Goal: Communication & Community: Share content

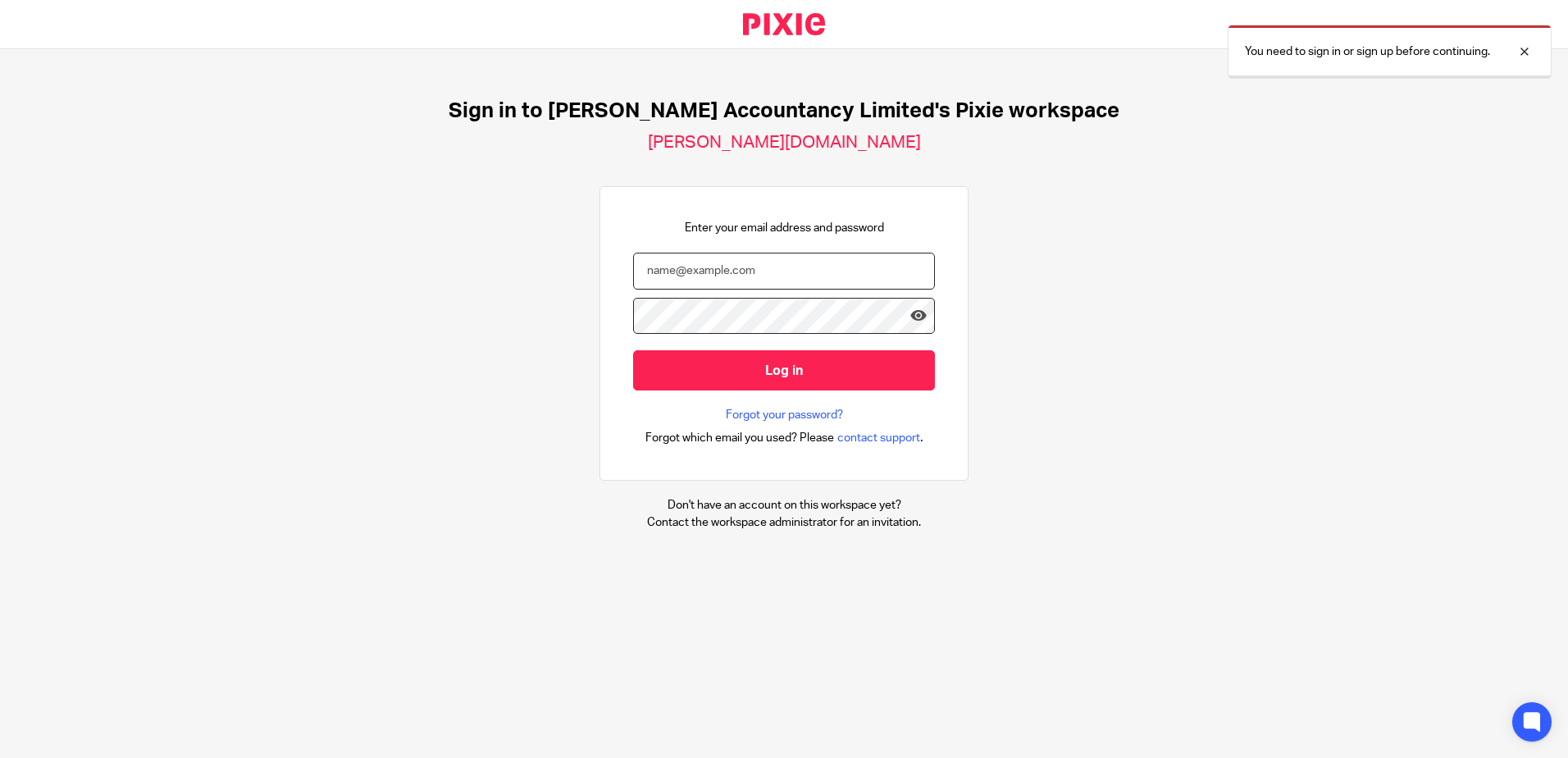
click at [735, 280] on input "email" at bounding box center [783, 271] width 302 height 37
type input "hannah@chatfieldaccountancy.co.uk"
click at [633, 351] on input "Log in" at bounding box center [783, 371] width 302 height 40
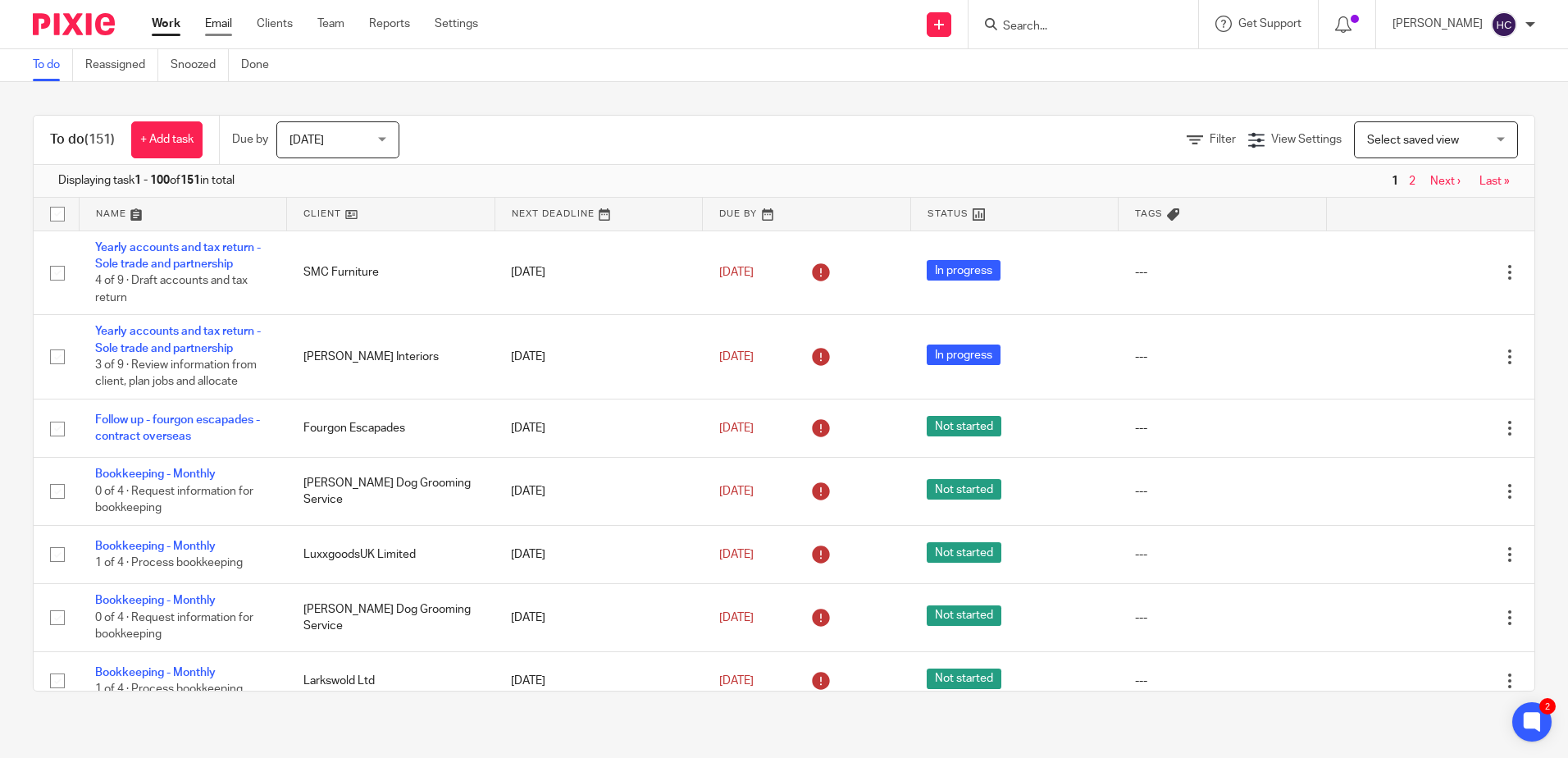
click at [215, 24] on link "Email" at bounding box center [218, 24] width 27 height 16
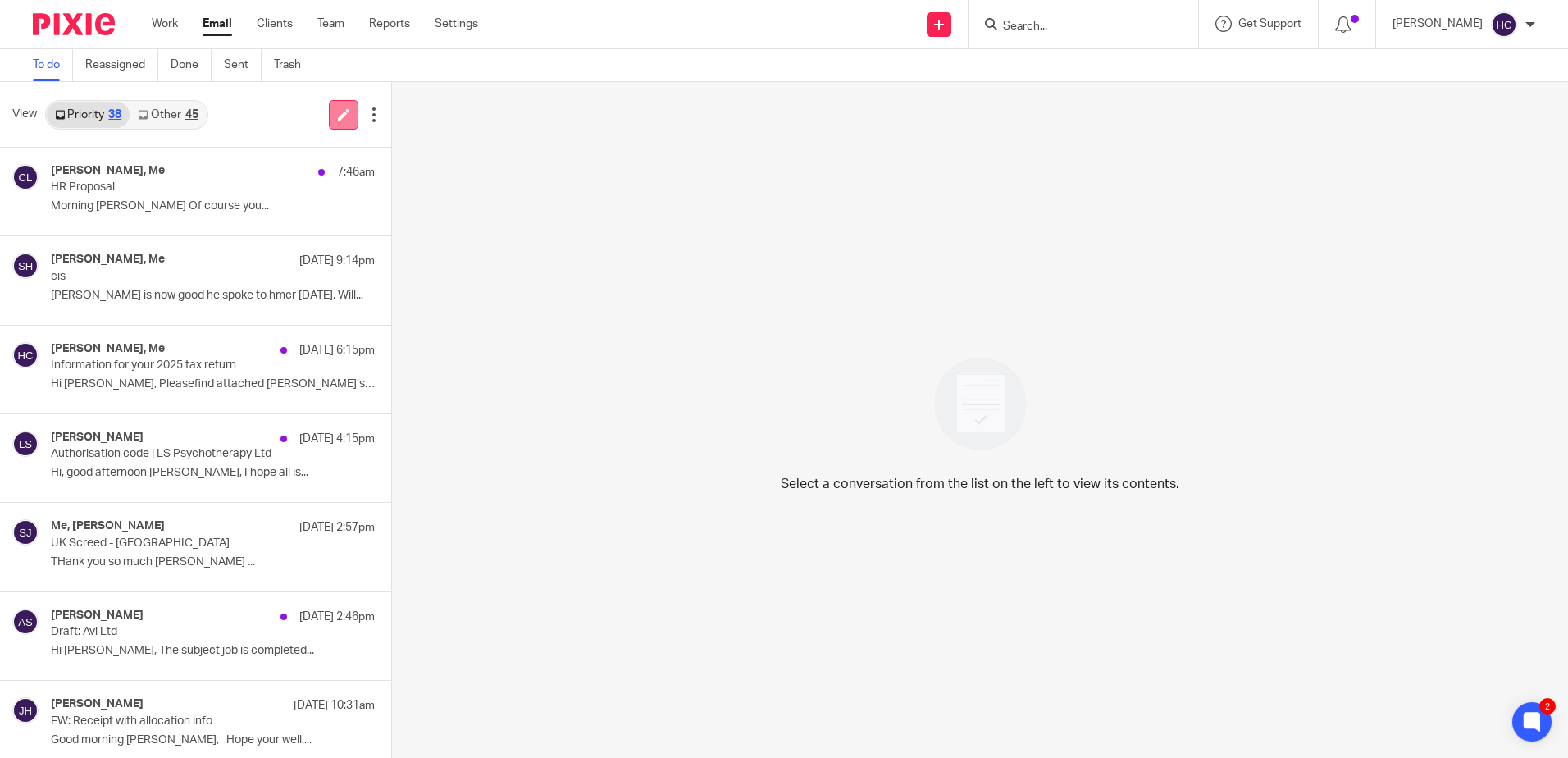
click at [333, 116] on link at bounding box center [343, 114] width 29 height 29
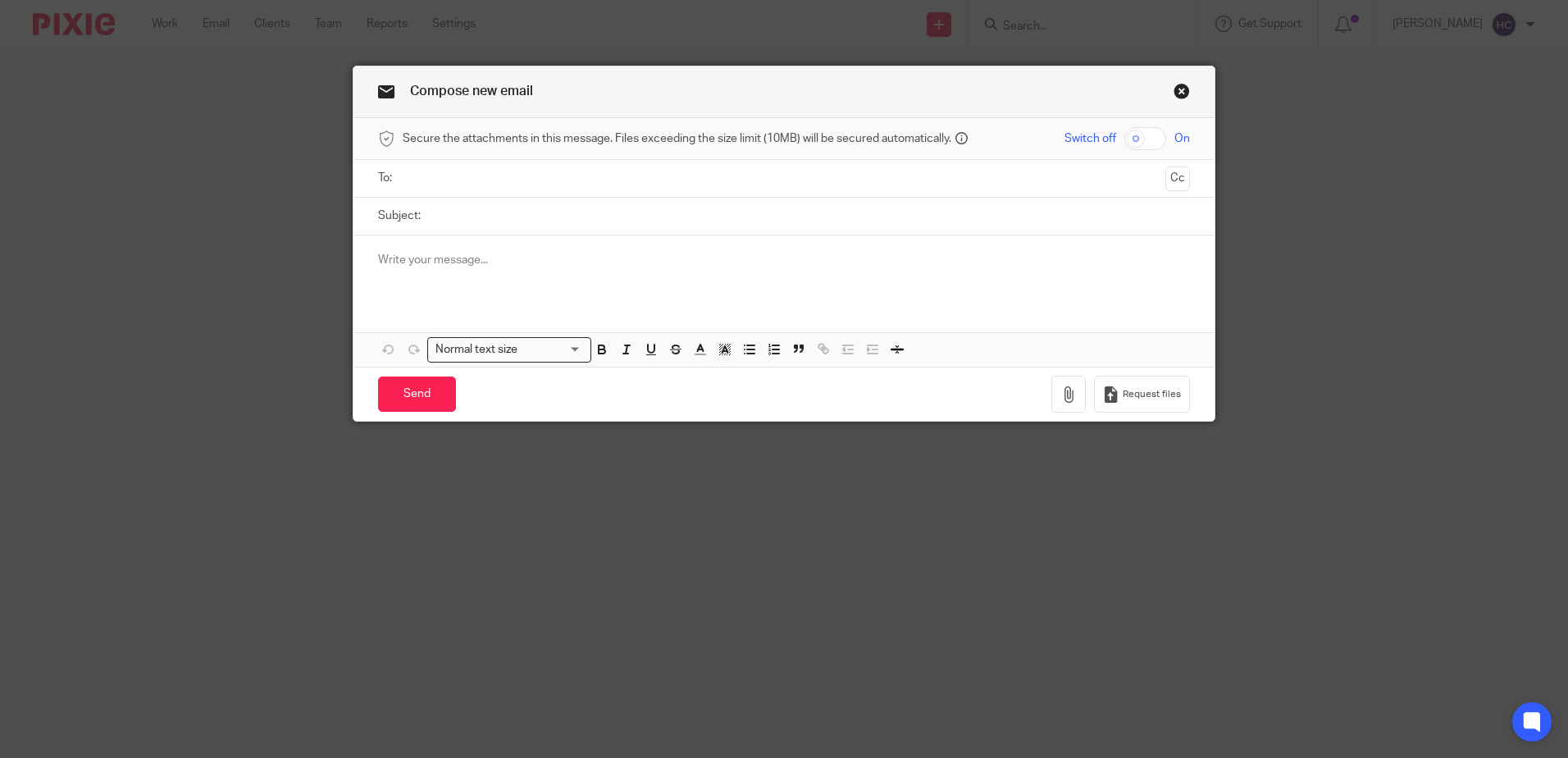
click at [424, 172] on input "text" at bounding box center [782, 179] width 749 height 19
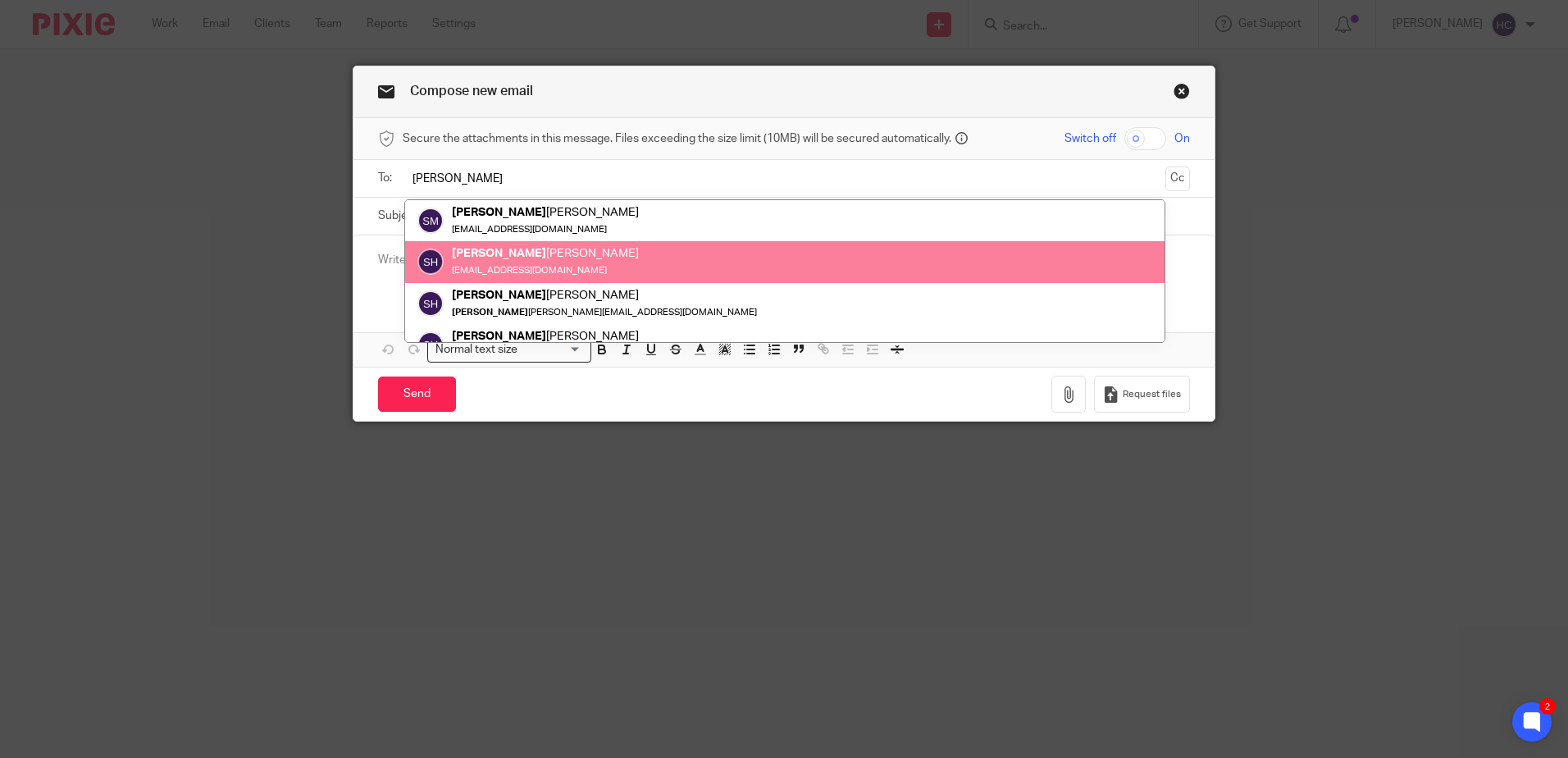
type input "stuart"
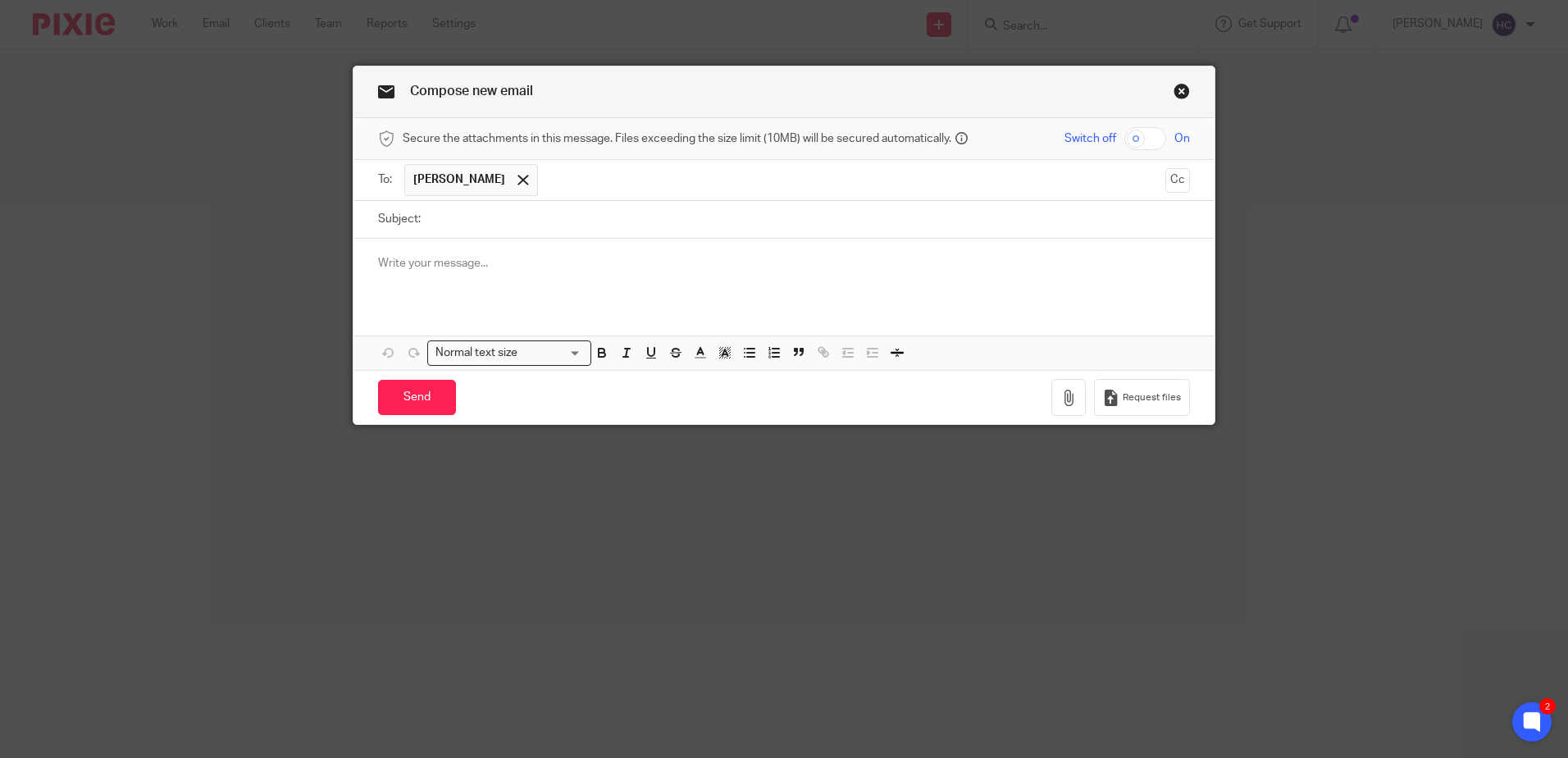
click at [450, 227] on input "Subject:" at bounding box center [809, 219] width 761 height 37
type input "CIS due"
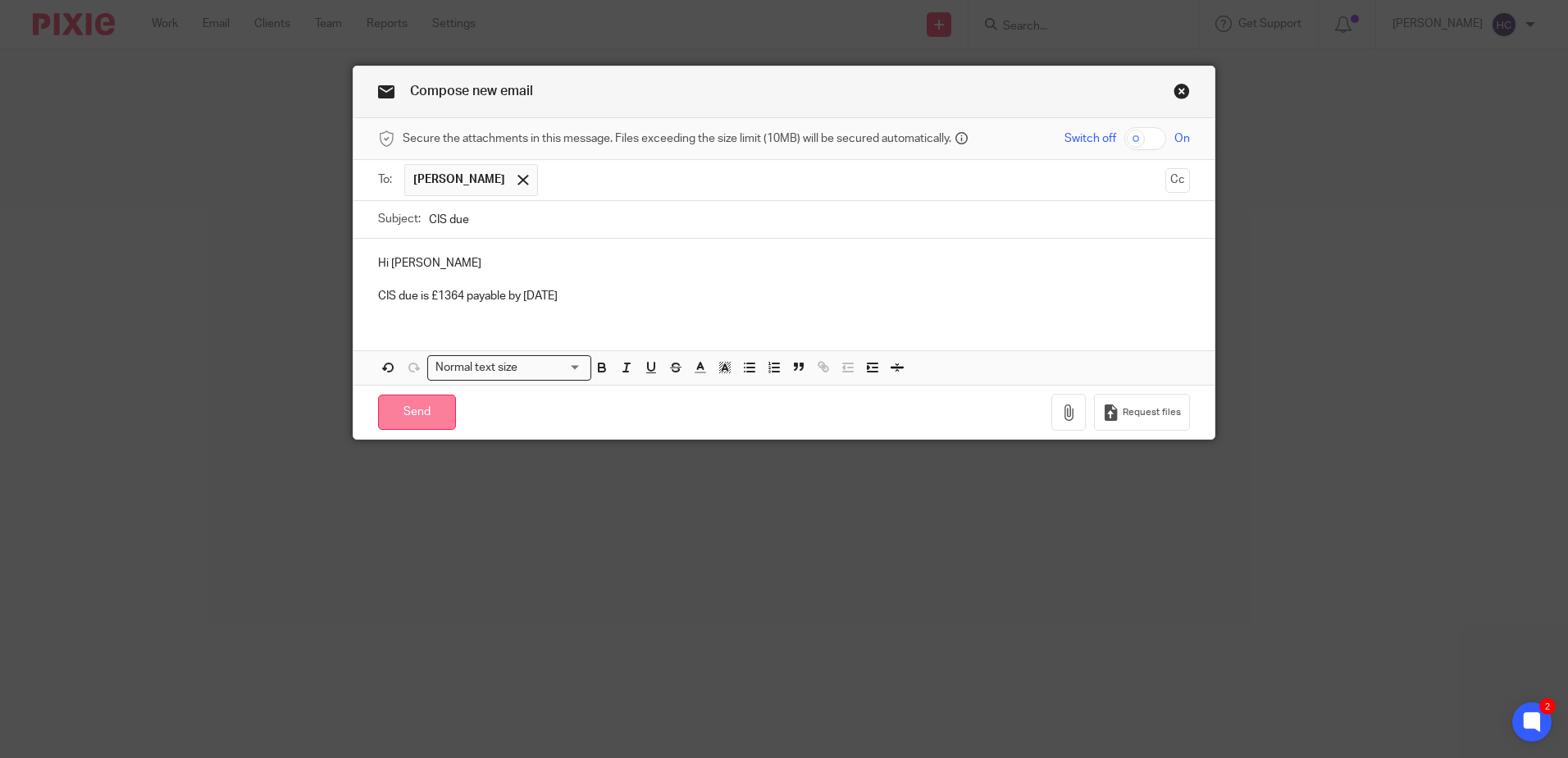
click at [403, 412] on input "Send" at bounding box center [416, 413] width 78 height 36
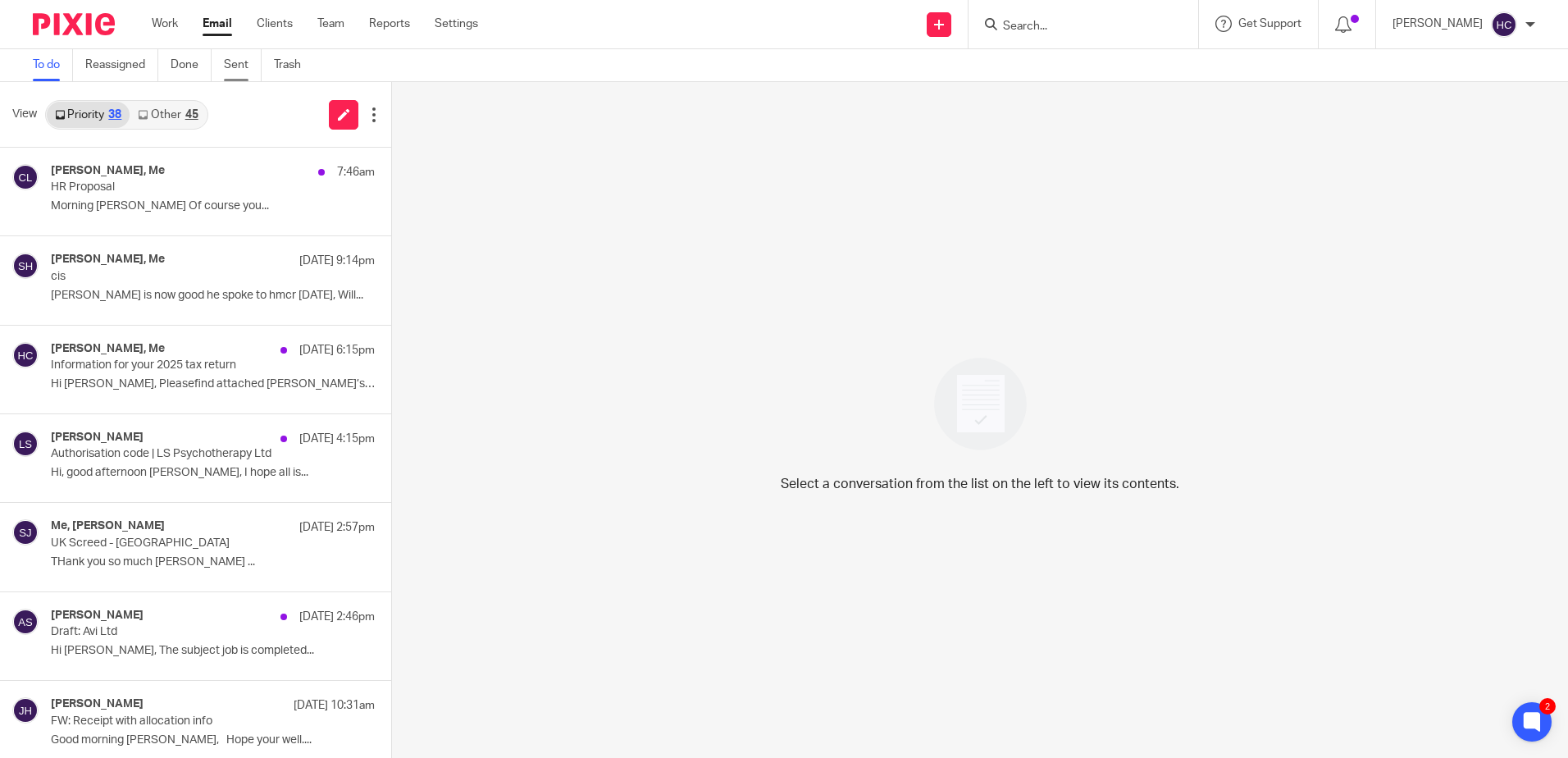
click at [234, 71] on link "Sent" at bounding box center [243, 65] width 38 height 32
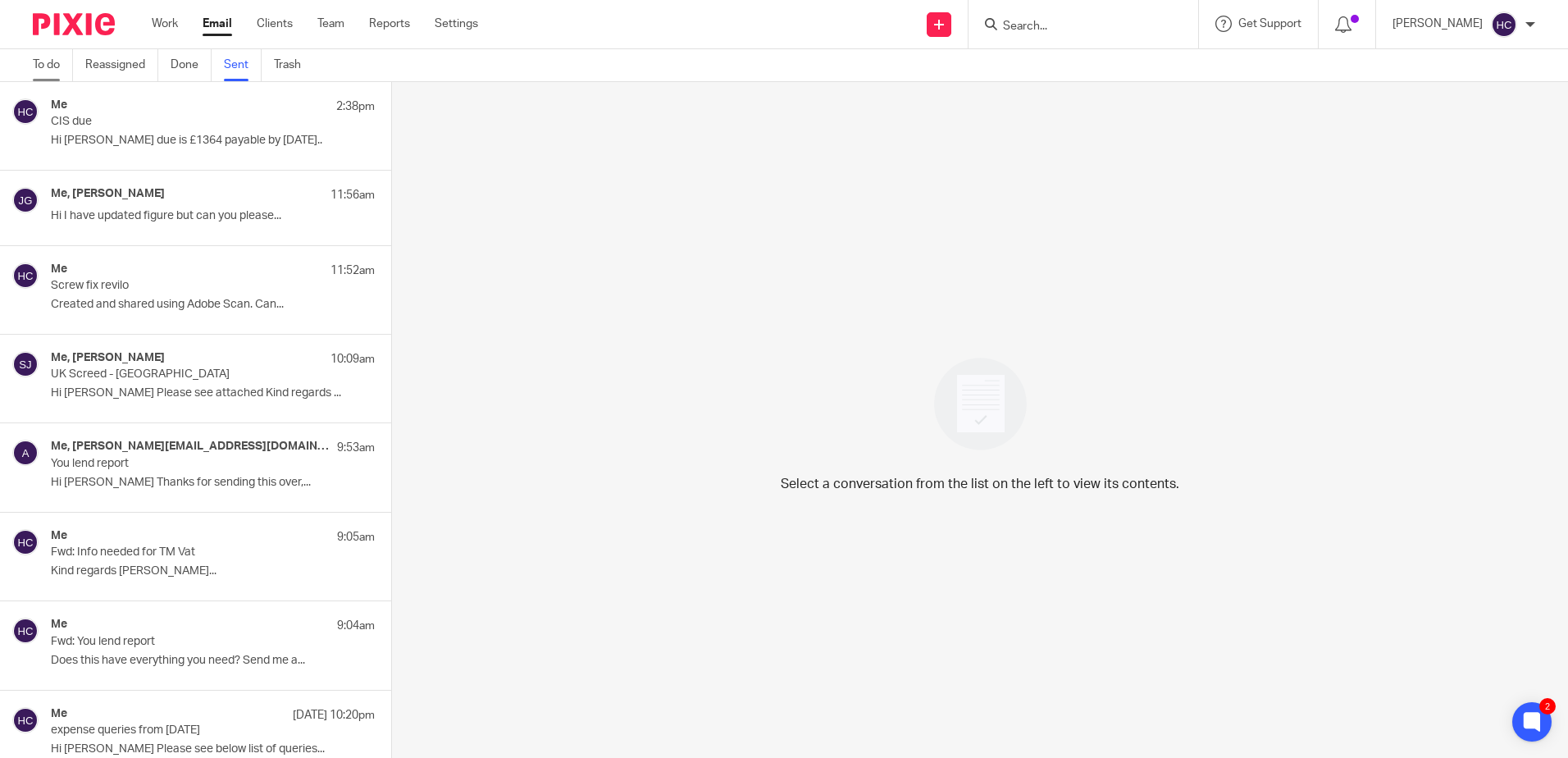
click at [60, 66] on link "To do" at bounding box center [53, 65] width 40 height 32
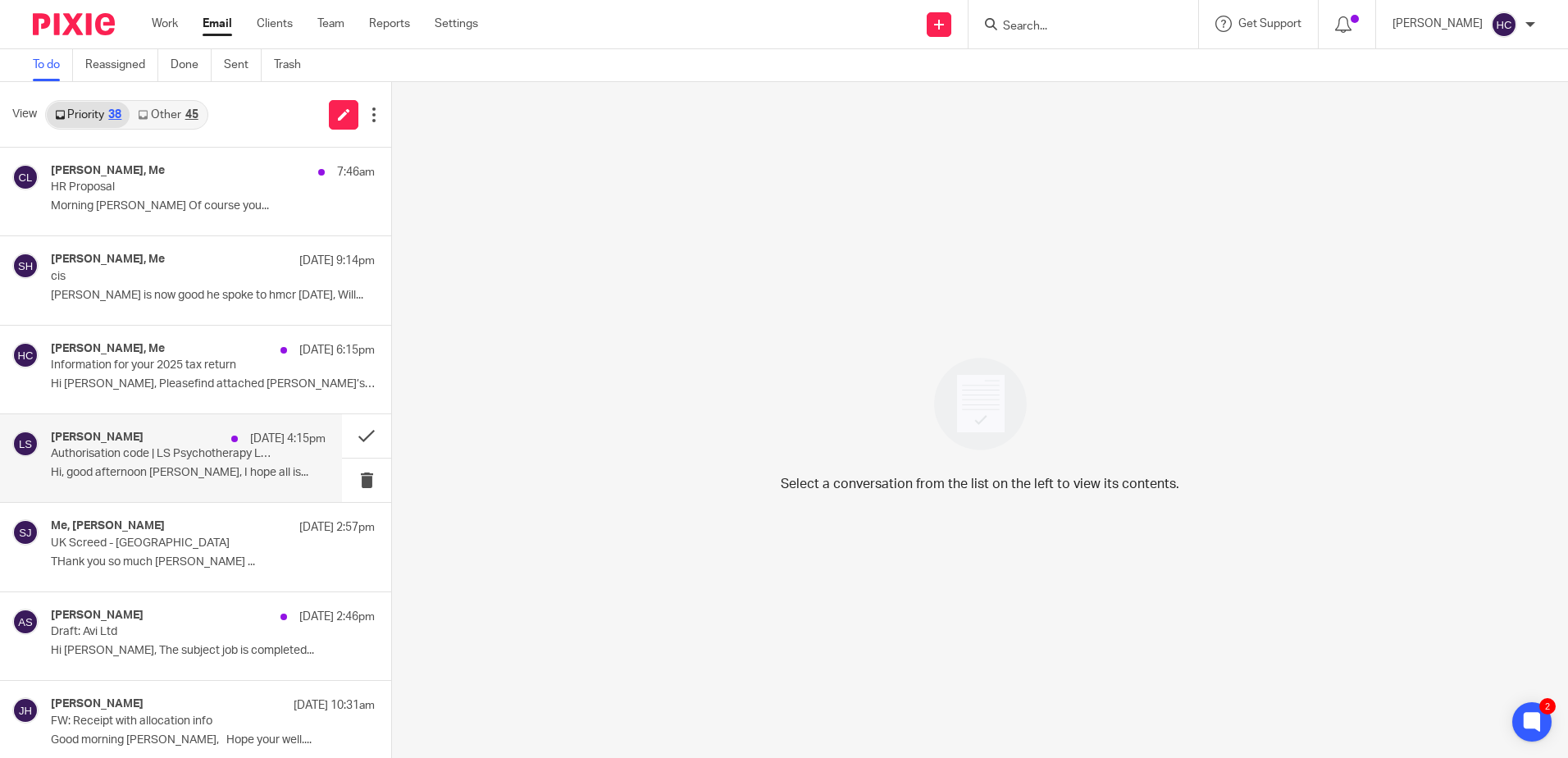
click at [182, 485] on div "[PERSON_NAME] [DATE] 4:15pm Authorisation code | LS Psychotherapy Ltd Hi, good …" at bounding box center [188, 458] width 274 height 55
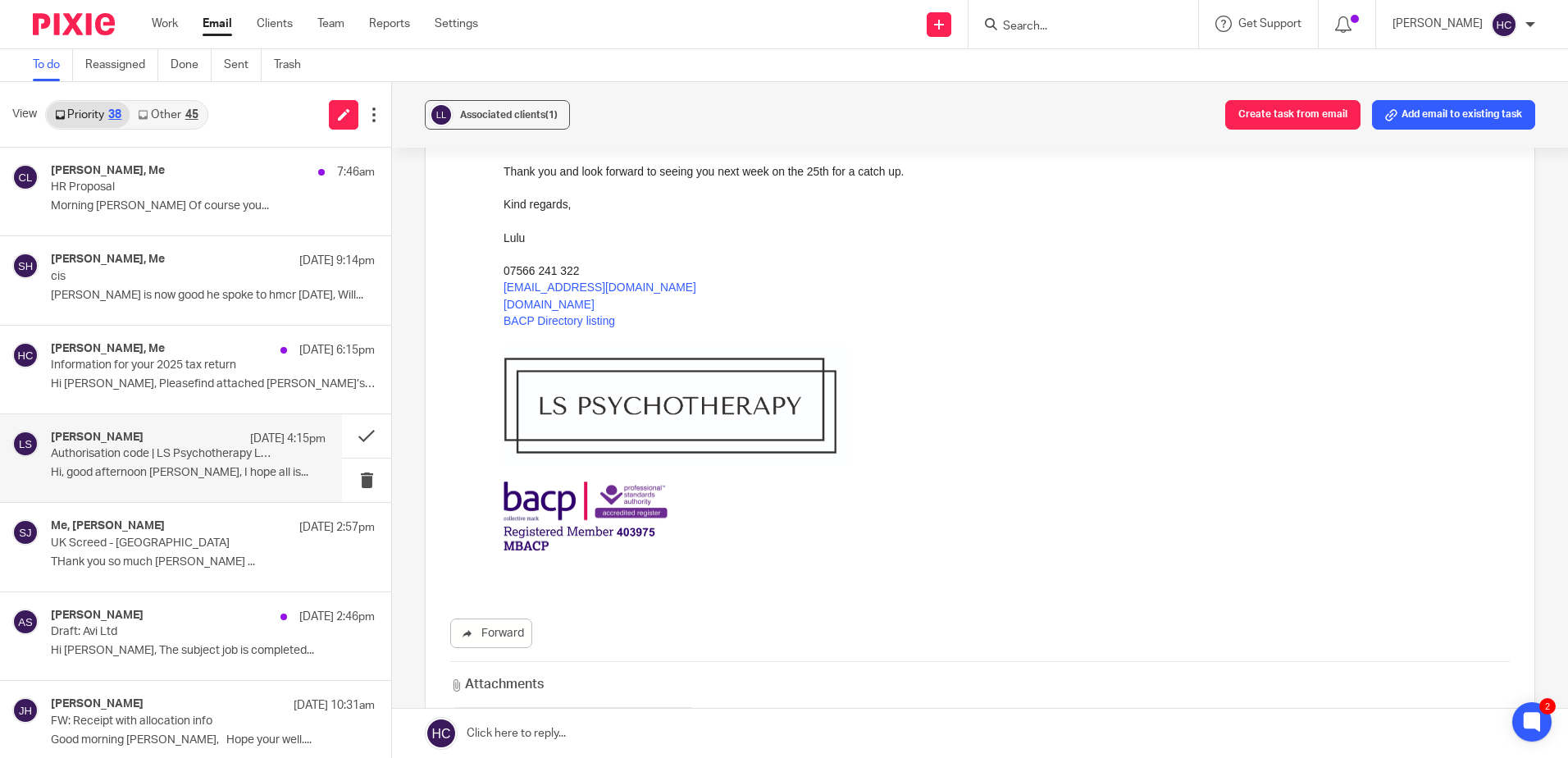
scroll to position [484, 0]
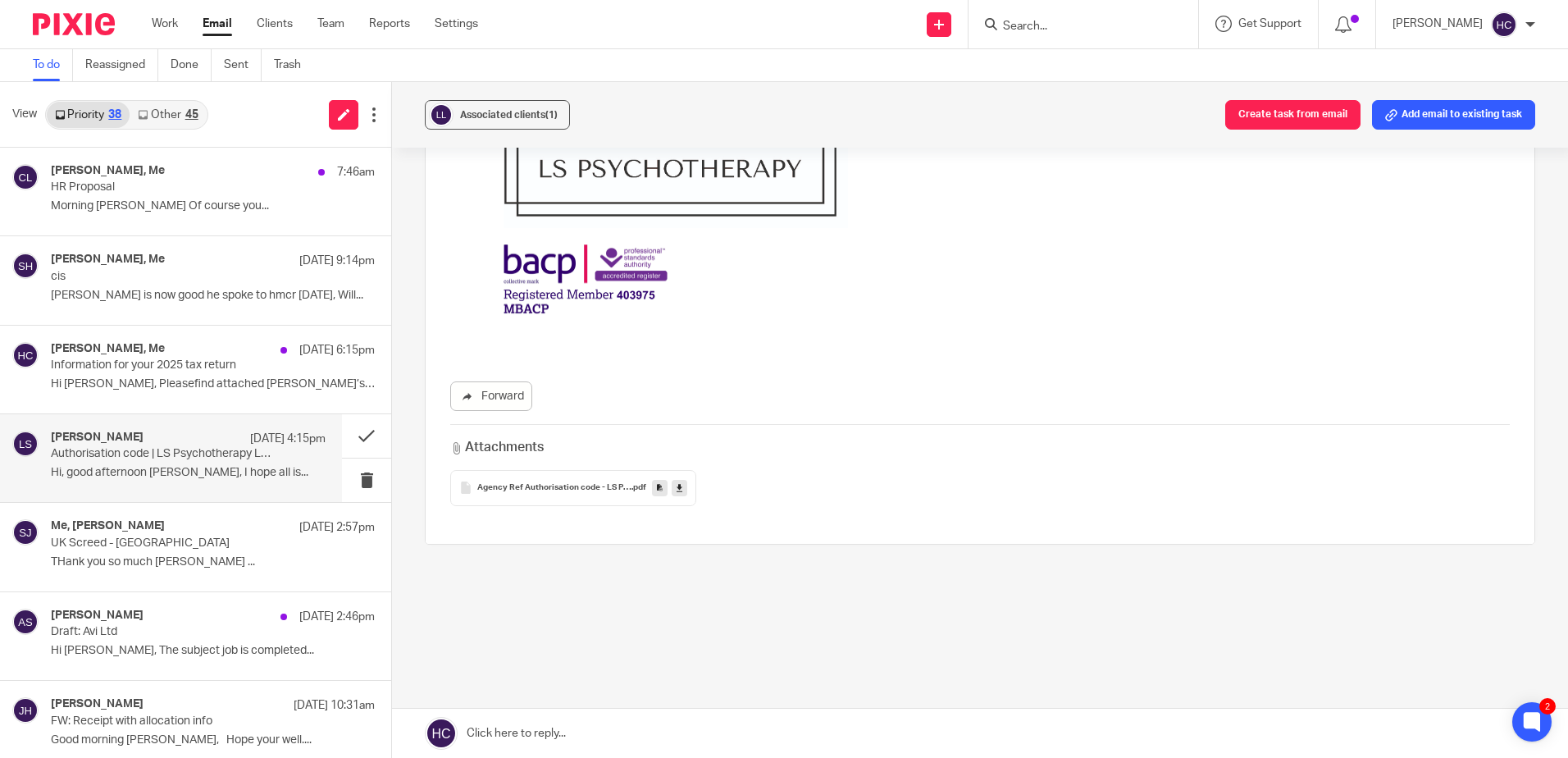
click at [678, 490] on icon at bounding box center [680, 487] width 6 height 12
